Goal: Information Seeking & Learning: Learn about a topic

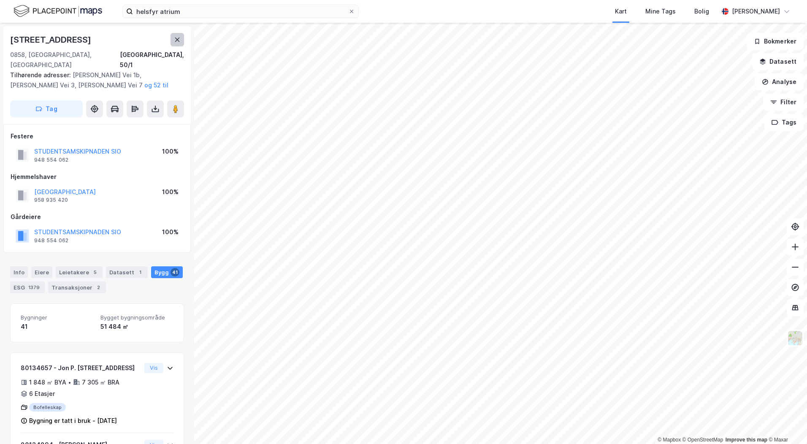
click at [175, 41] on icon at bounding box center [177, 39] width 7 height 7
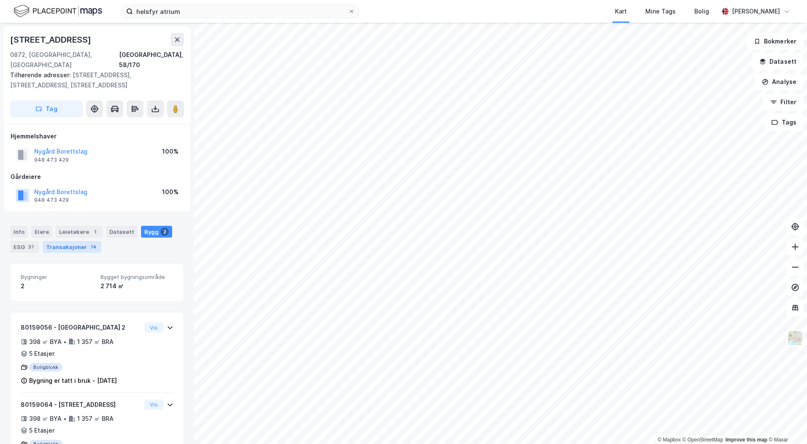
click at [75, 241] on div "Transaksjoner 74" at bounding box center [72, 247] width 59 height 12
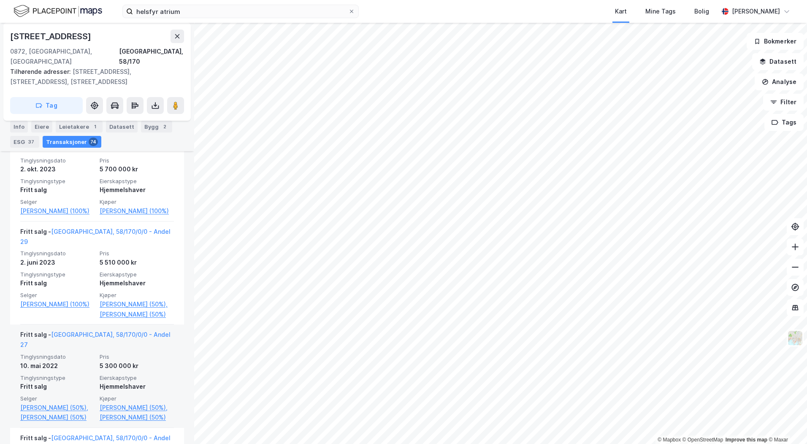
scroll to position [886, 0]
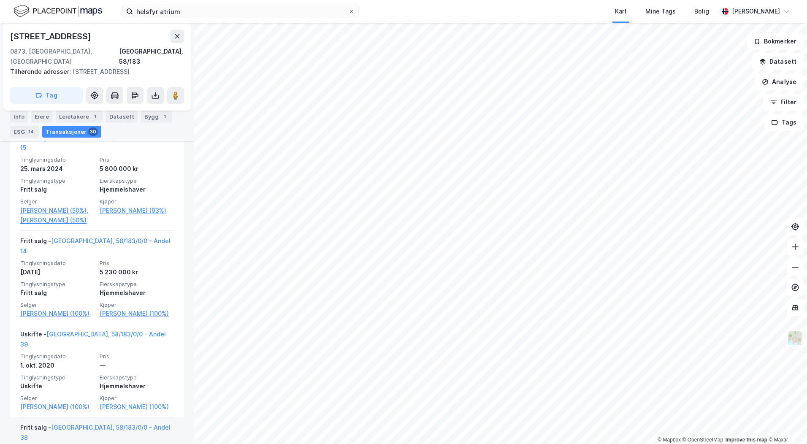
scroll to position [507, 0]
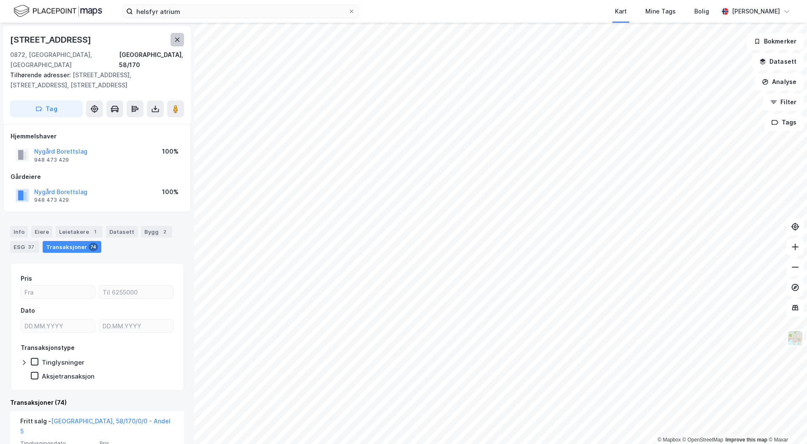
click at [178, 42] on icon at bounding box center [177, 39] width 7 height 7
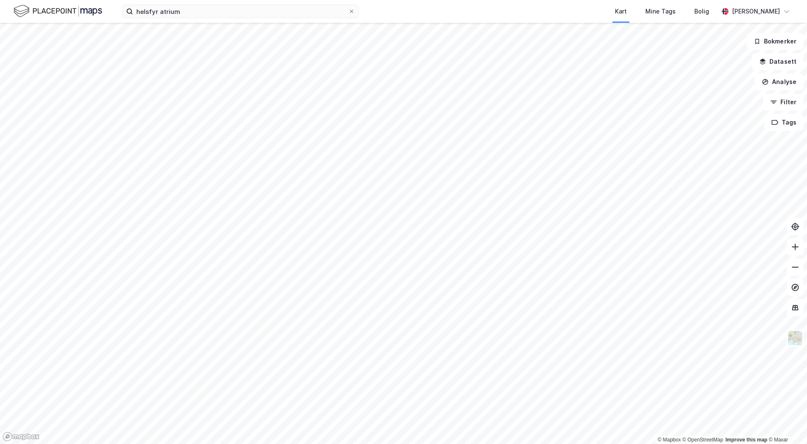
click at [435, 0] on html "helsfyr atrium Kart Mine Tags Bolig [PERSON_NAME] © Mapbox © OpenStreetMap Impr…" at bounding box center [403, 222] width 807 height 444
